Goal: Check status

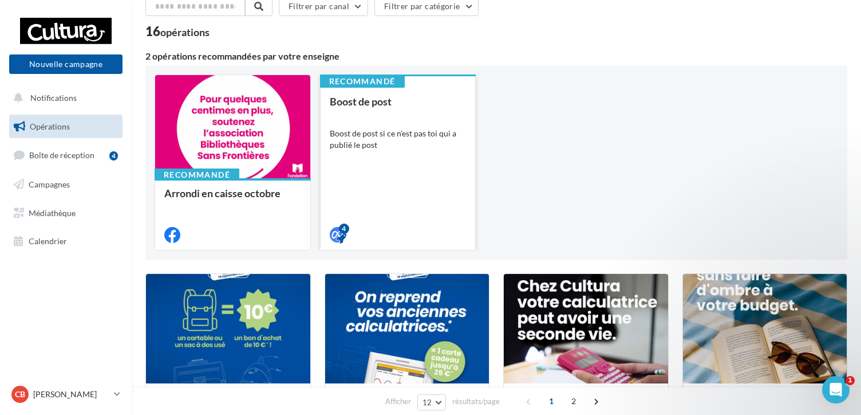
scroll to position [11, 0]
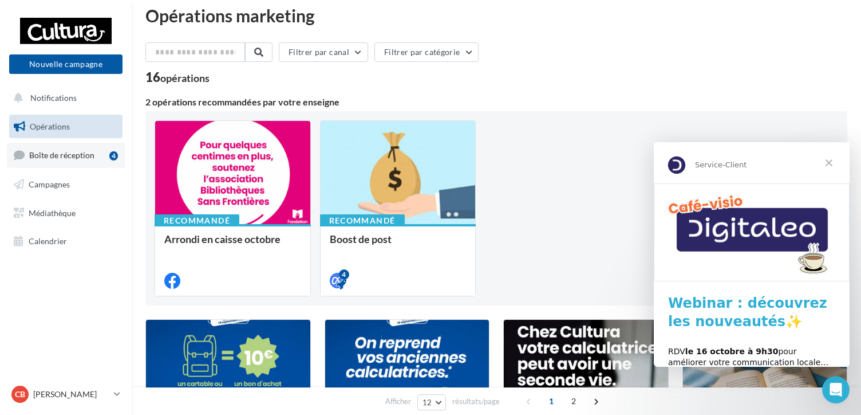
click at [81, 155] on span "Boîte de réception" at bounding box center [61, 155] width 65 height 10
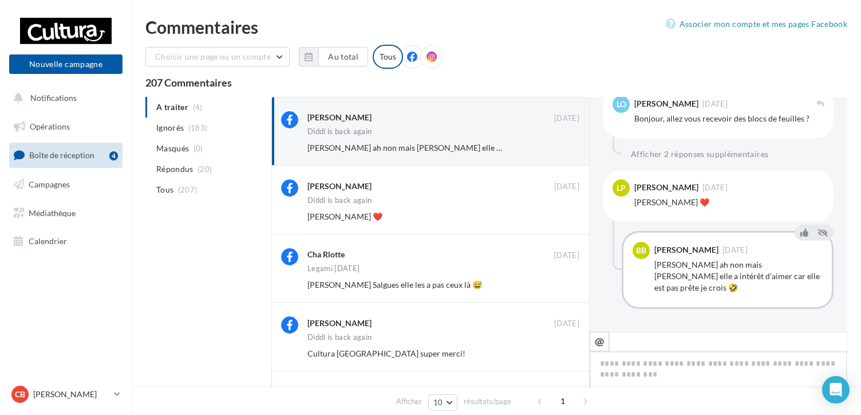
scroll to position [428, 0]
click at [565, 149] on button "Ignorer" at bounding box center [561, 148] width 38 height 16
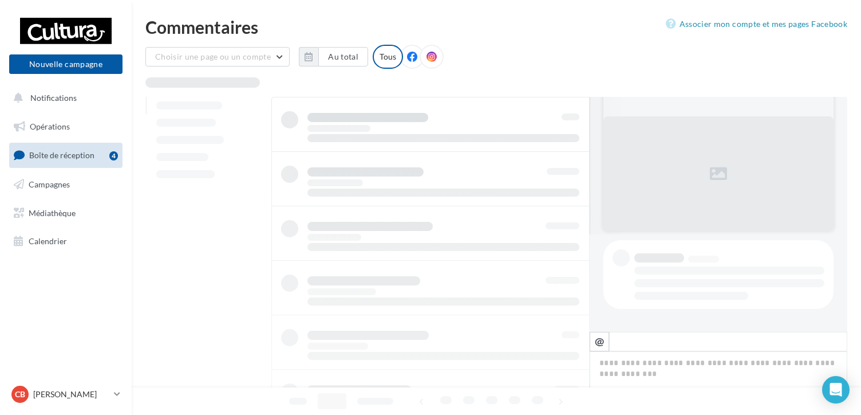
scroll to position [97, 0]
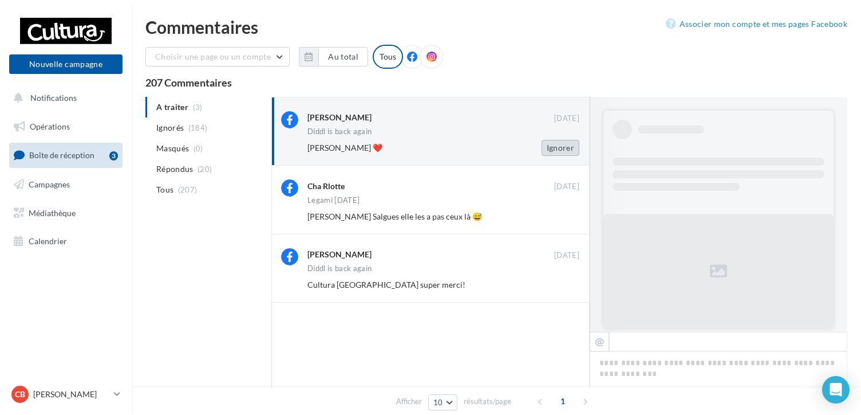
click at [559, 149] on button "Ignorer" at bounding box center [561, 148] width 38 height 16
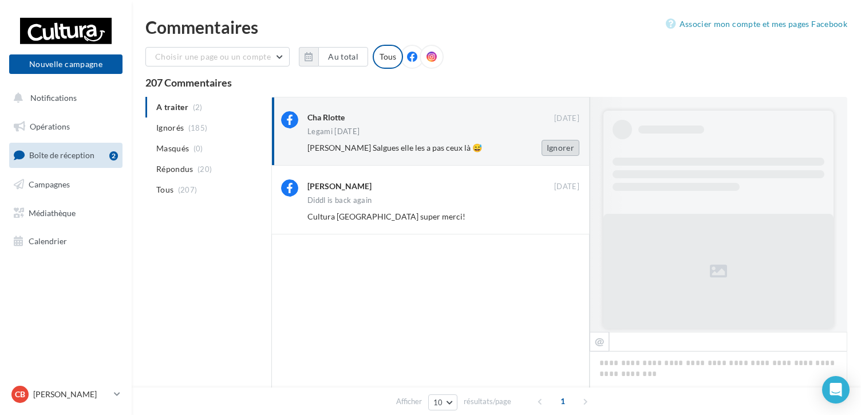
click at [564, 151] on button "Ignorer" at bounding box center [561, 148] width 38 height 16
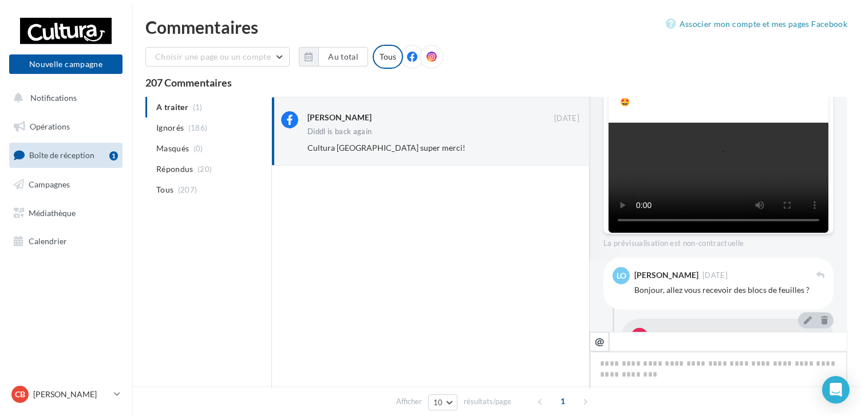
scroll to position [186, 0]
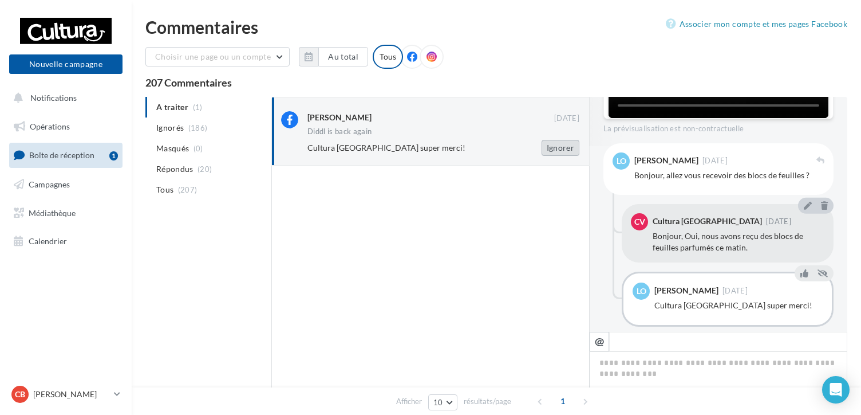
click at [573, 149] on button "Ignorer" at bounding box center [561, 148] width 38 height 16
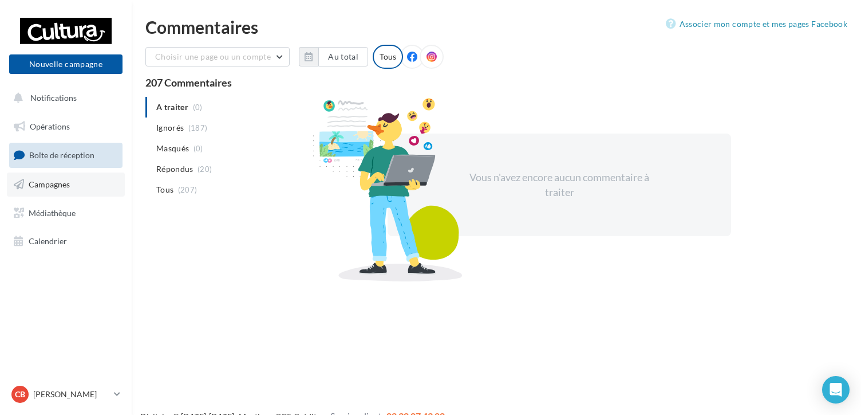
click at [38, 178] on link "Campagnes" at bounding box center [66, 184] width 118 height 24
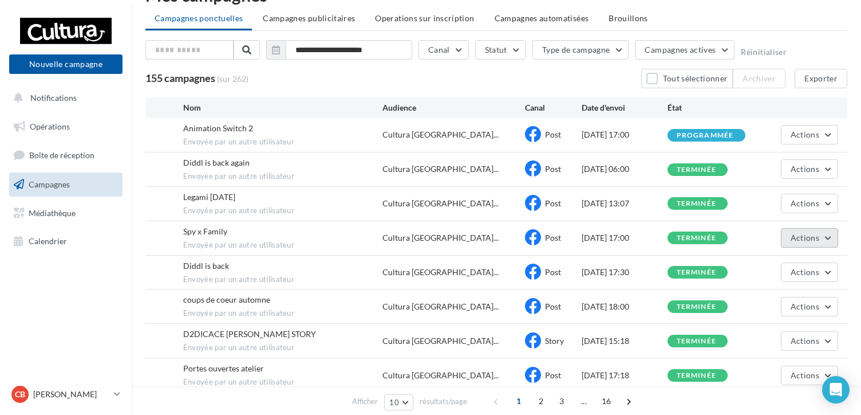
scroll to position [57, 0]
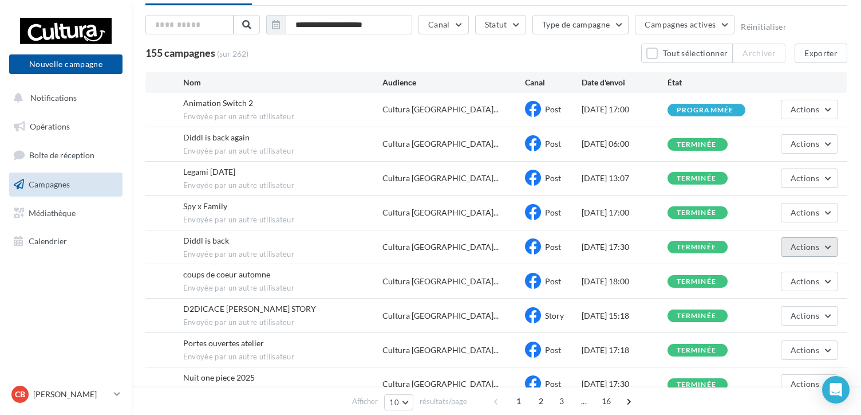
click at [829, 246] on button "Actions" at bounding box center [809, 246] width 57 height 19
click at [757, 274] on button "Voir les résultats" at bounding box center [781, 274] width 115 height 30
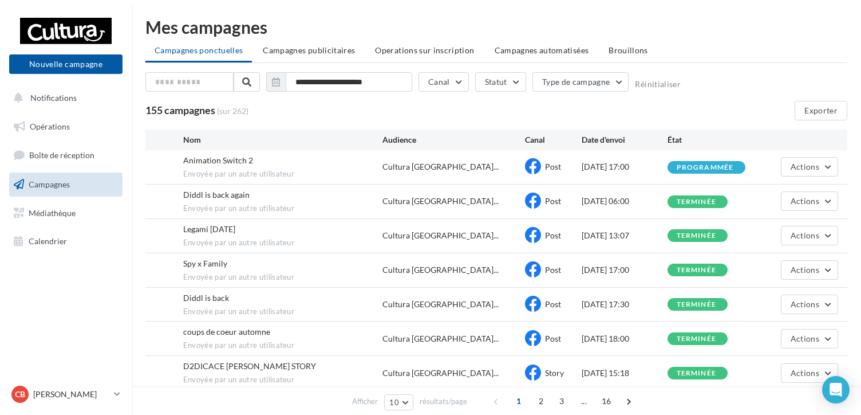
scroll to position [57, 0]
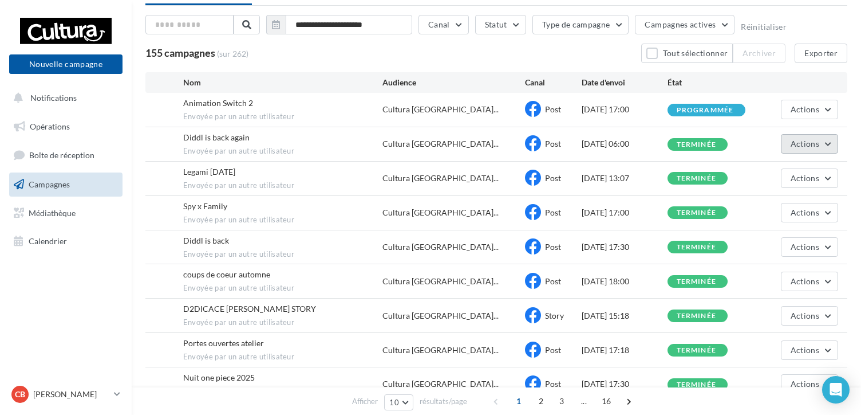
click at [831, 143] on button "Actions" at bounding box center [809, 143] width 57 height 19
click at [752, 167] on button "Voir les résultats" at bounding box center [781, 171] width 115 height 30
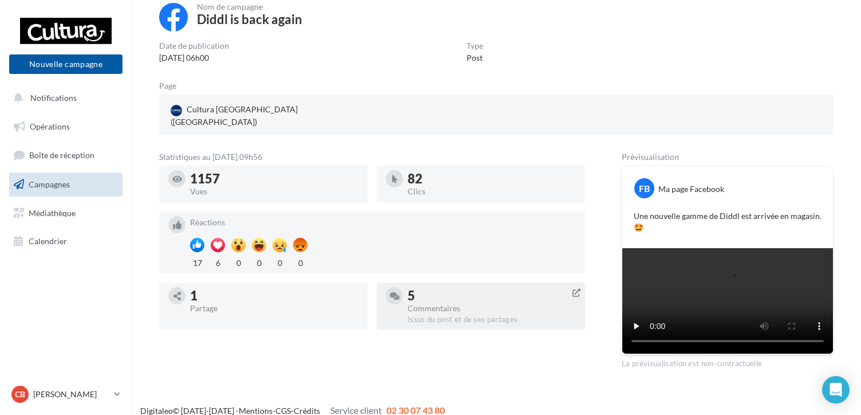
scroll to position [57, 0]
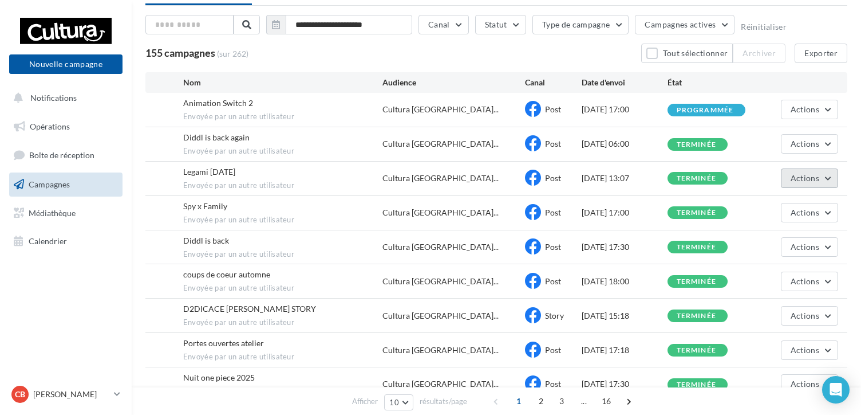
click at [833, 175] on button "Actions" at bounding box center [809, 177] width 57 height 19
click at [780, 202] on button "Voir les résultats" at bounding box center [781, 205] width 115 height 30
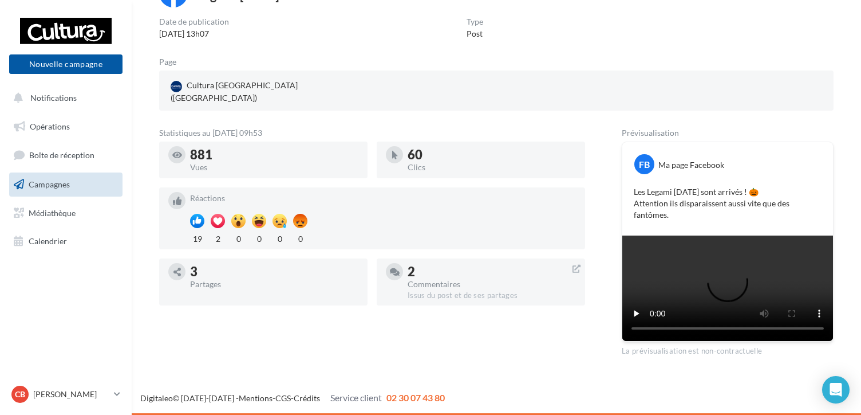
scroll to position [61, 0]
